Goal: Check status: Check status

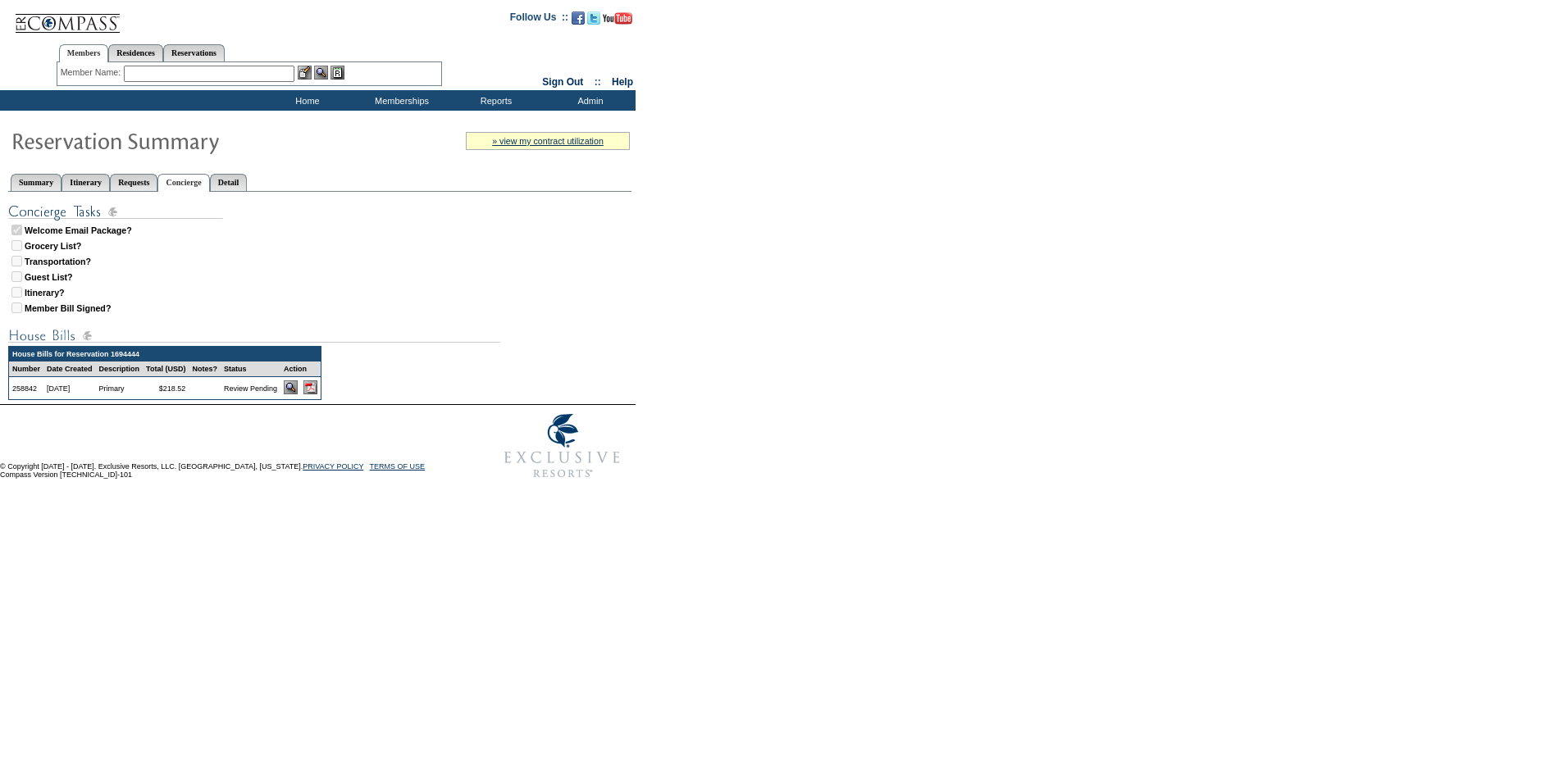
click at [317, 391] on img at bounding box center [310, 387] width 14 height 14
click at [225, 49] on link "Reservations" at bounding box center [194, 53] width 62 height 17
click at [153, 75] on input "text" at bounding box center [155, 74] width 73 height 16
paste input "1763065"
type input "1763065"
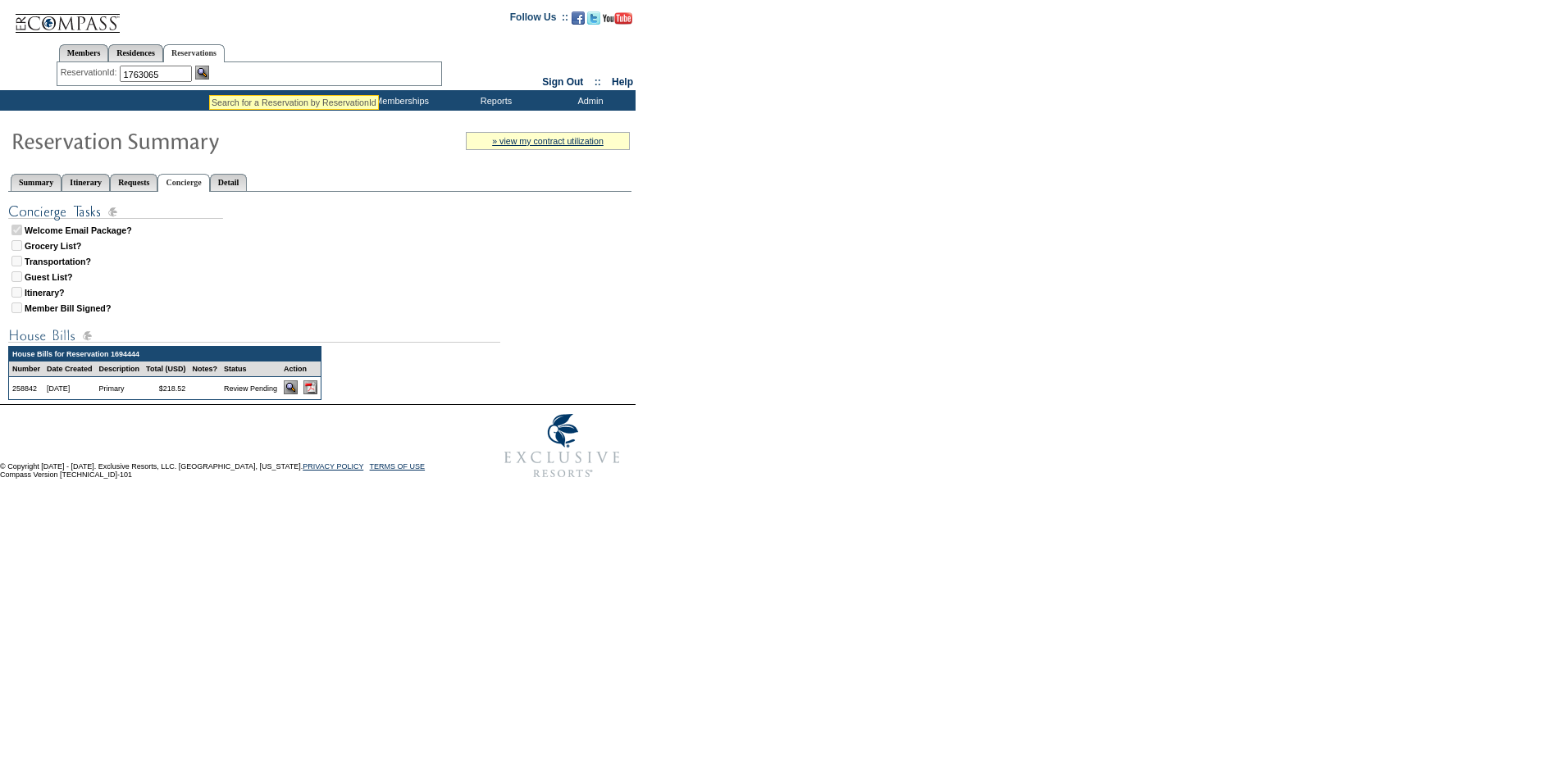
click at [208, 75] on img at bounding box center [202, 73] width 14 height 14
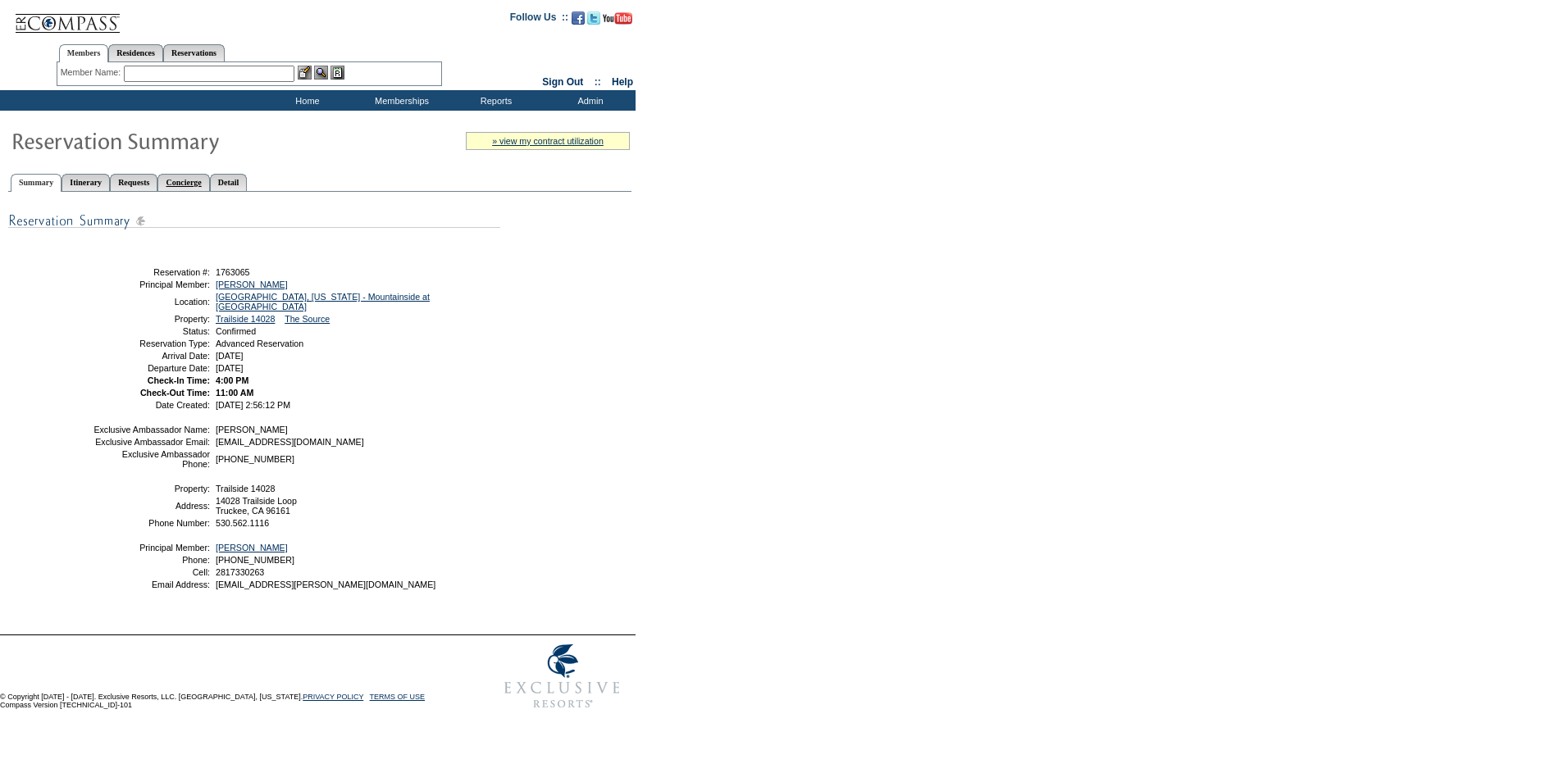
click at [209, 186] on link "Concierge" at bounding box center [183, 182] width 52 height 17
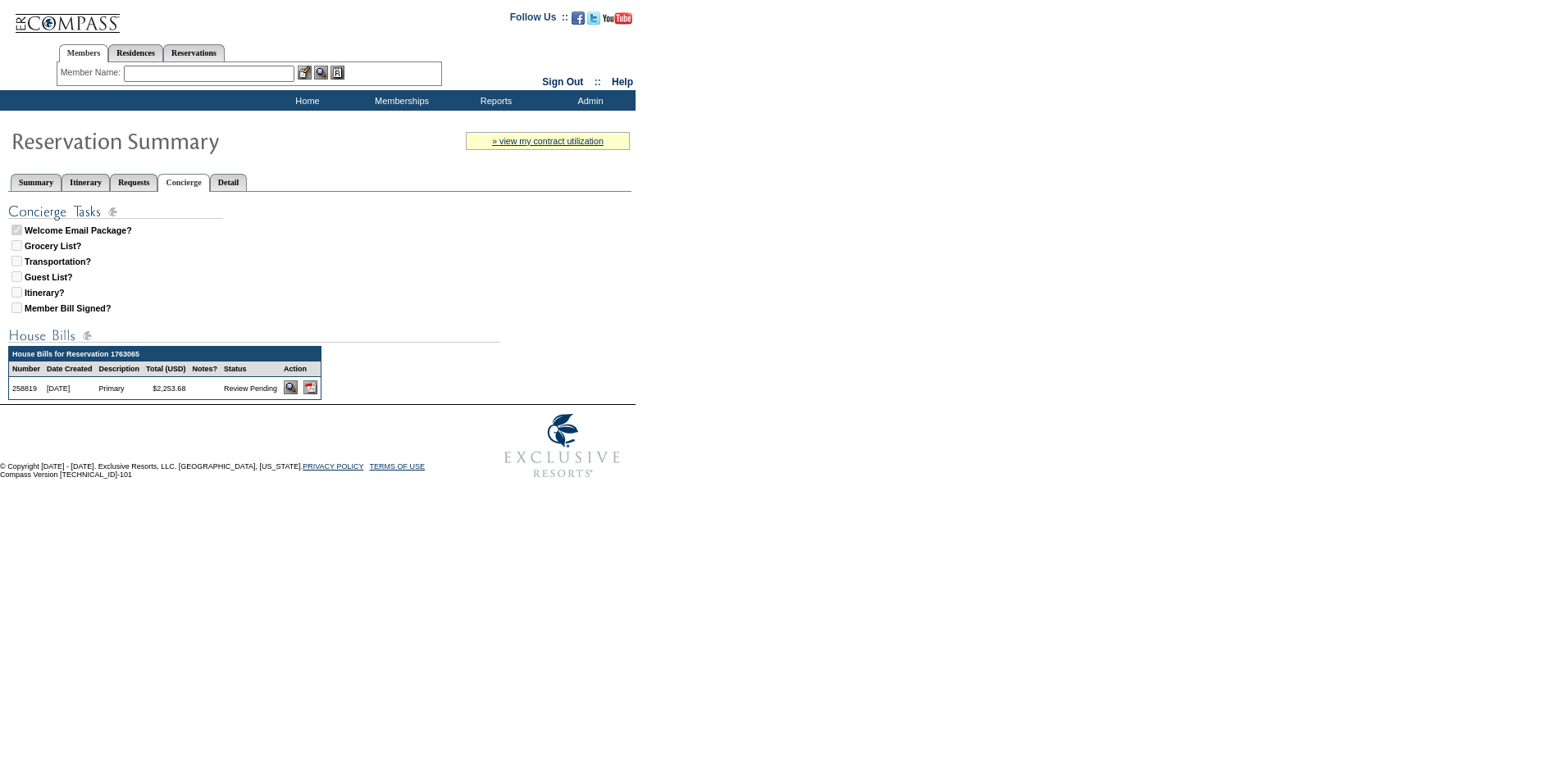
click at [317, 393] on img at bounding box center [310, 387] width 14 height 14
click at [34, 179] on link "Summary" at bounding box center [36, 182] width 51 height 17
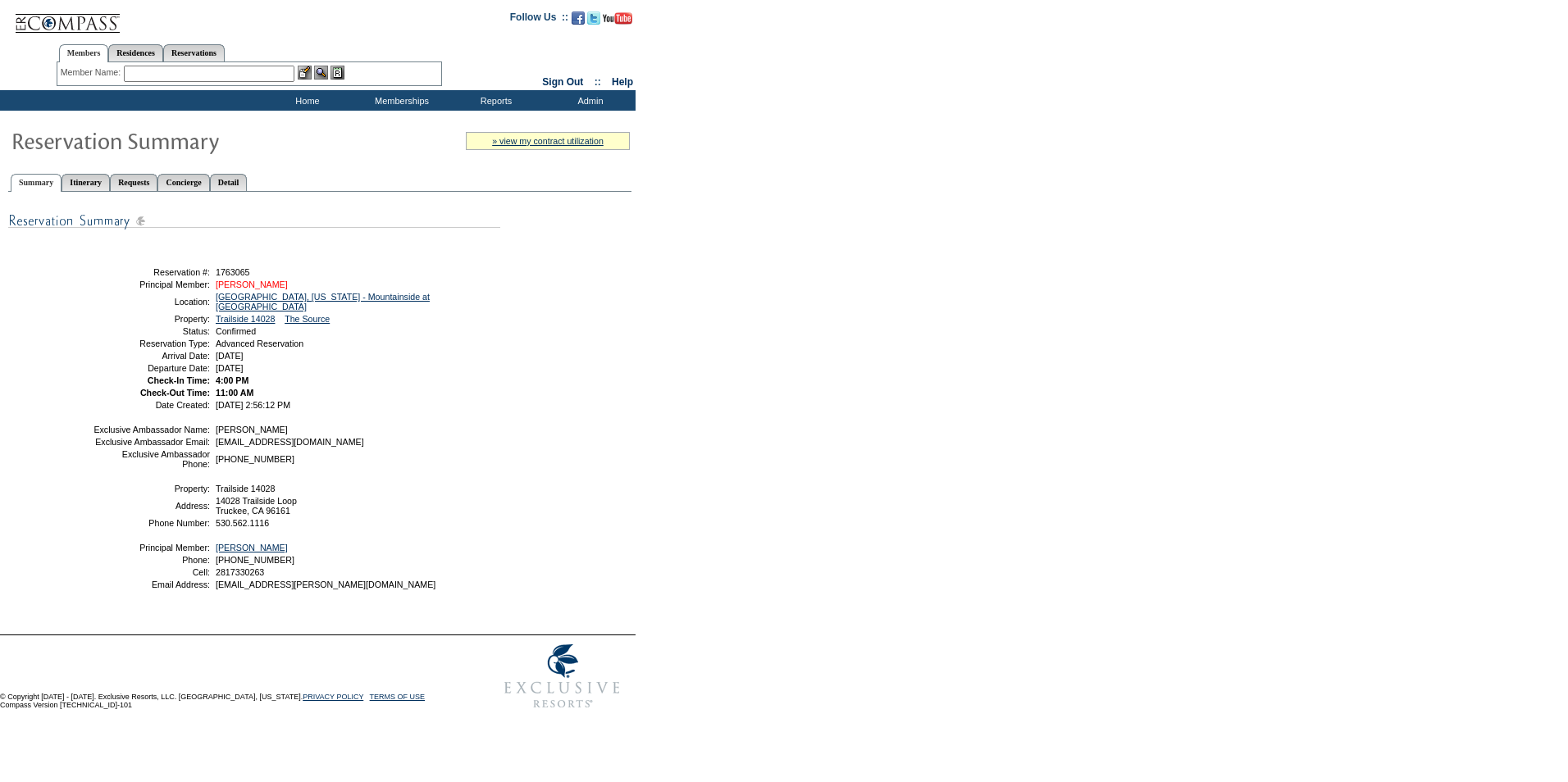
click at [264, 290] on link "[PERSON_NAME]" at bounding box center [252, 285] width 73 height 10
